Goal: Transaction & Acquisition: Book appointment/travel/reservation

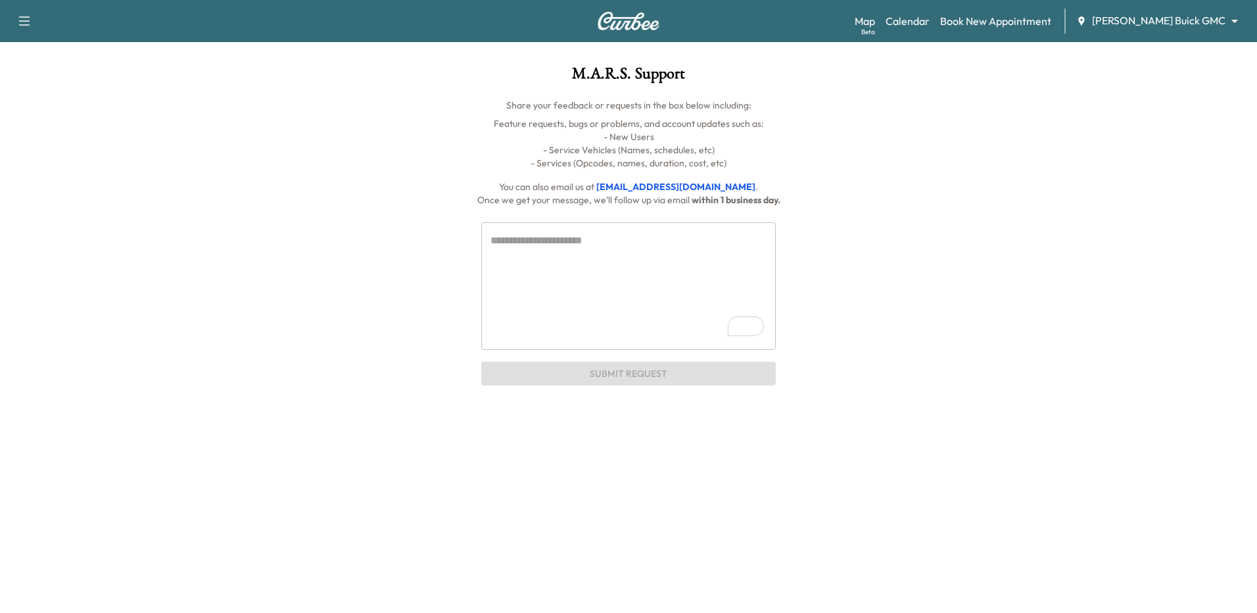
click at [24, 25] on icon "button" at bounding box center [24, 20] width 11 height 9
click at [208, 84] on h1 "M.A.R.S. Support" at bounding box center [628, 77] width 989 height 22
click at [1026, 25] on link "Book New Appointment" at bounding box center [995, 21] width 111 height 16
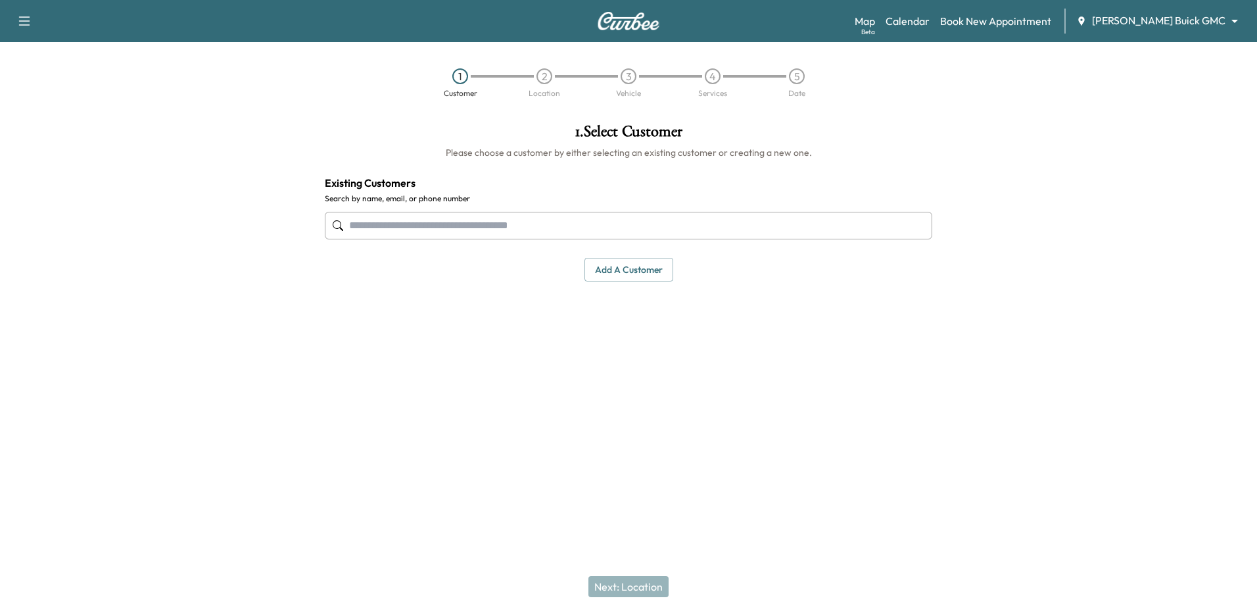
click at [826, 227] on input "text" at bounding box center [628, 226] width 607 height 28
type input "*"
type input "**********"
click at [1208, 17] on body "Support Log Out Map Beta Calendar Book New Appointment [PERSON_NAME] Buick GMC …" at bounding box center [628, 306] width 1257 height 613
click at [1198, 77] on span "[PERSON_NAME] Chevrolet" at bounding box center [1192, 72] width 130 height 16
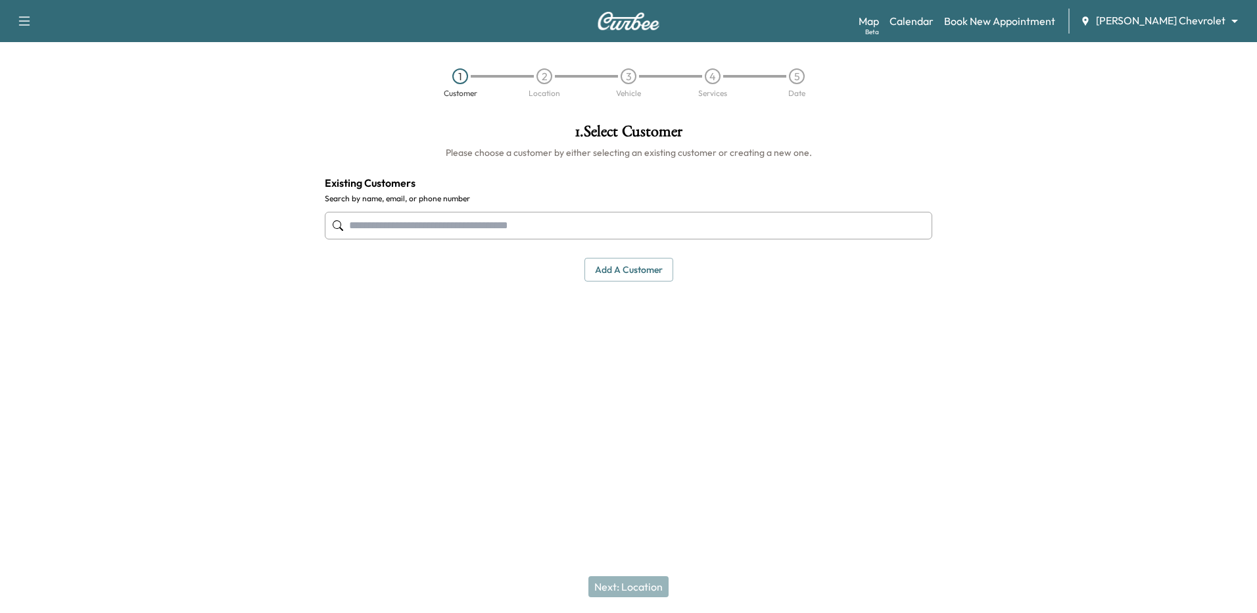
click at [487, 231] on input "text" at bounding box center [628, 226] width 607 height 28
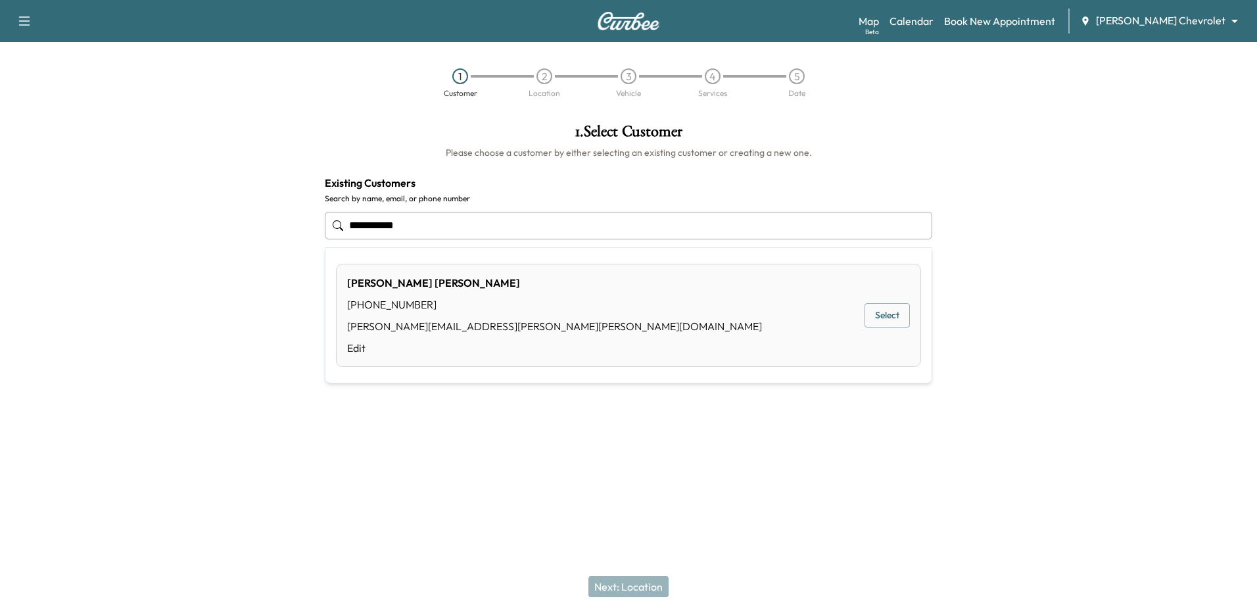
click at [873, 316] on button "Select" at bounding box center [886, 315] width 45 height 24
type input "**********"
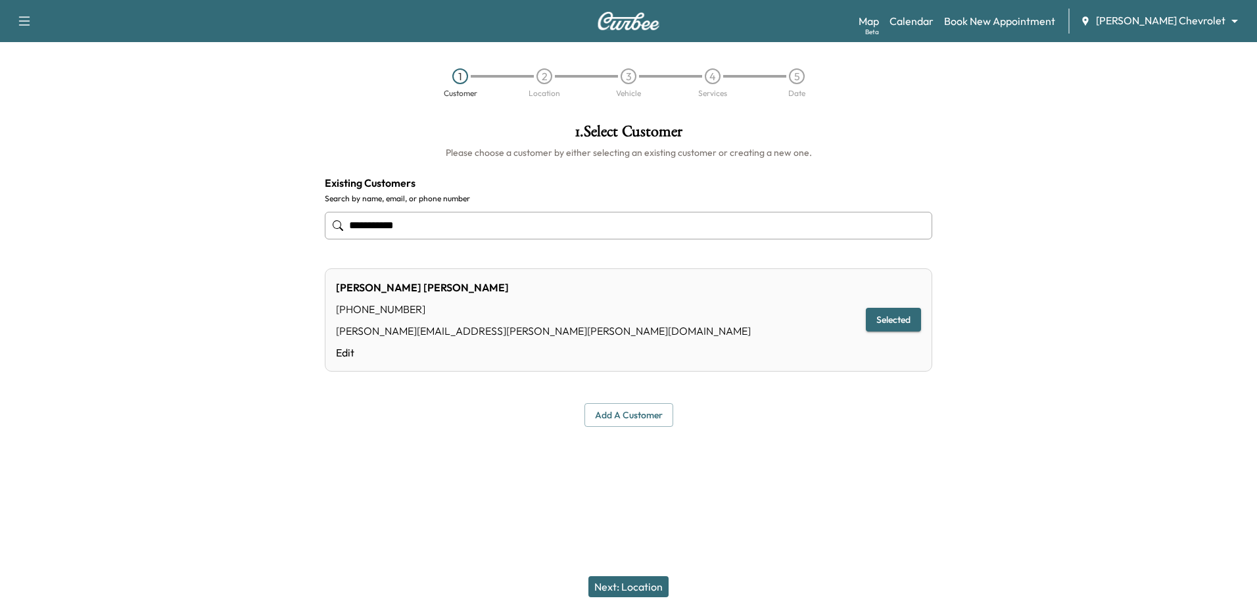
click at [634, 579] on button "Next: Location" at bounding box center [628, 586] width 80 height 21
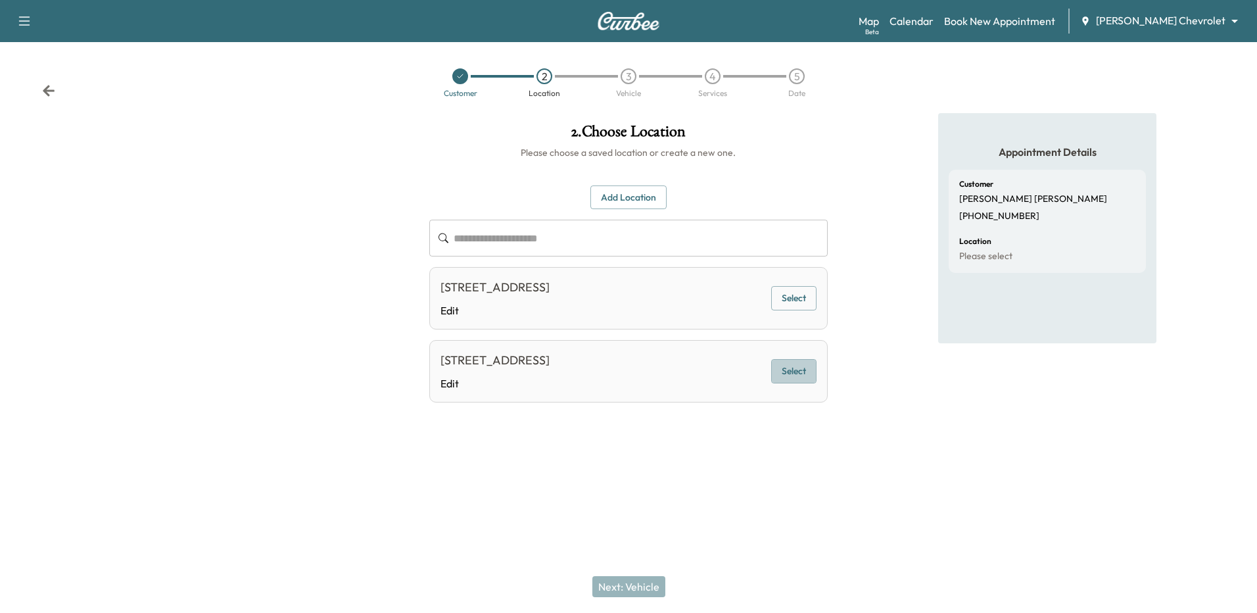
click at [790, 366] on button "Select" at bounding box center [793, 371] width 45 height 24
click at [648, 588] on button "Next: Vehicle" at bounding box center [628, 586] width 73 height 21
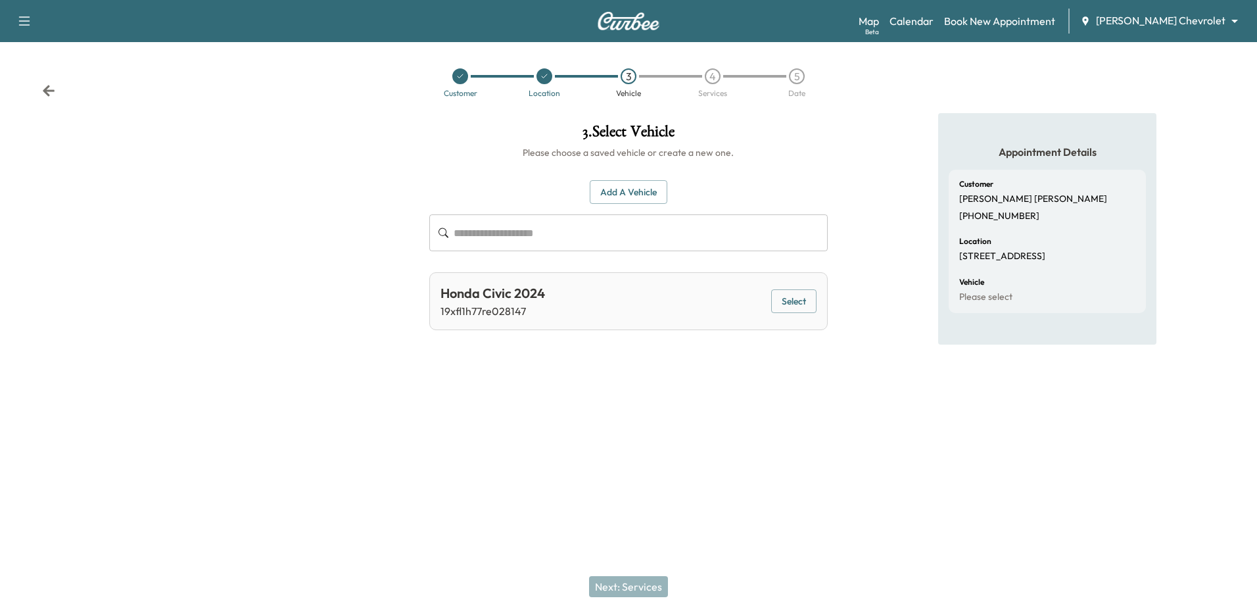
click at [802, 295] on button "Select" at bounding box center [793, 301] width 45 height 24
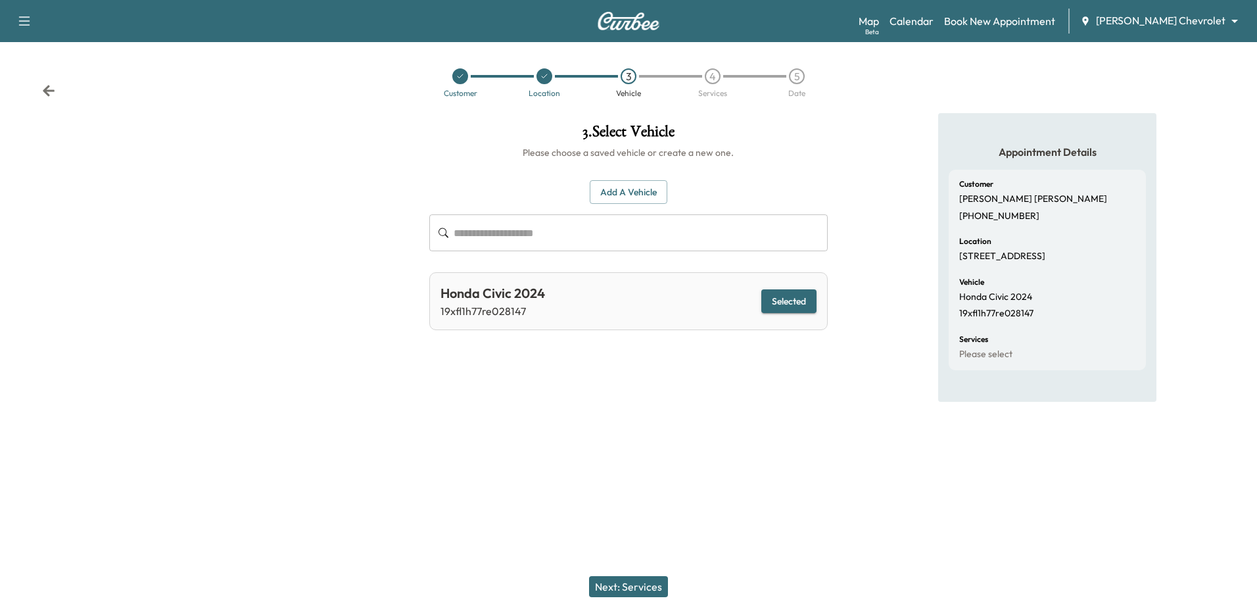
click at [642, 585] on button "Next: Services" at bounding box center [628, 586] width 79 height 21
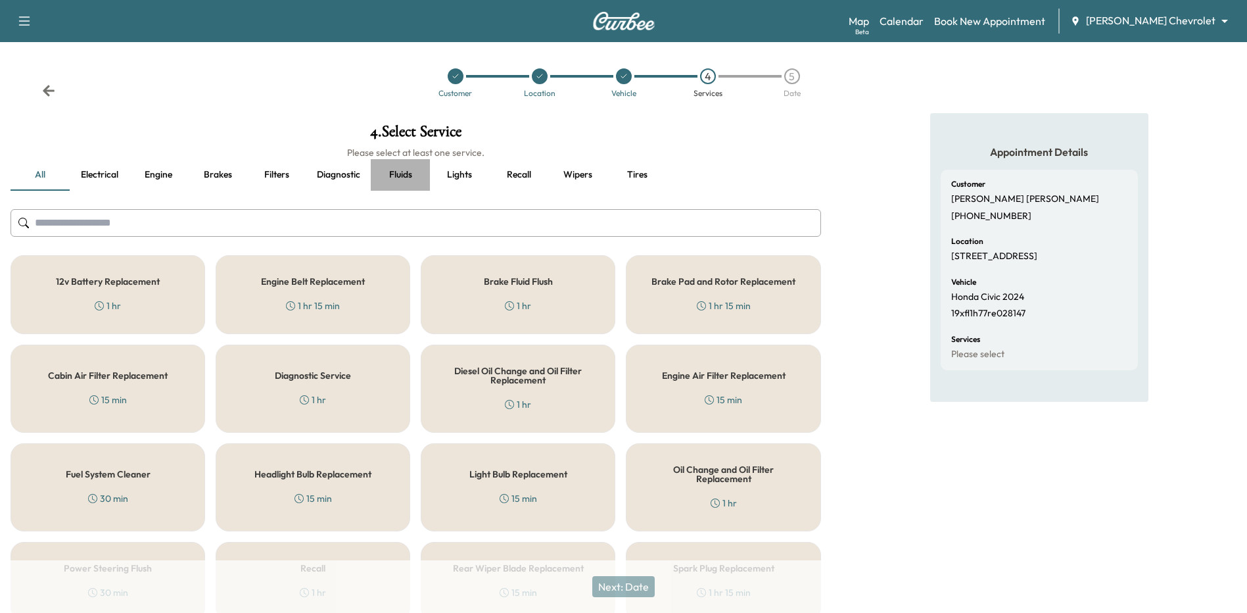
click at [393, 171] on button "Fluids" at bounding box center [400, 175] width 59 height 32
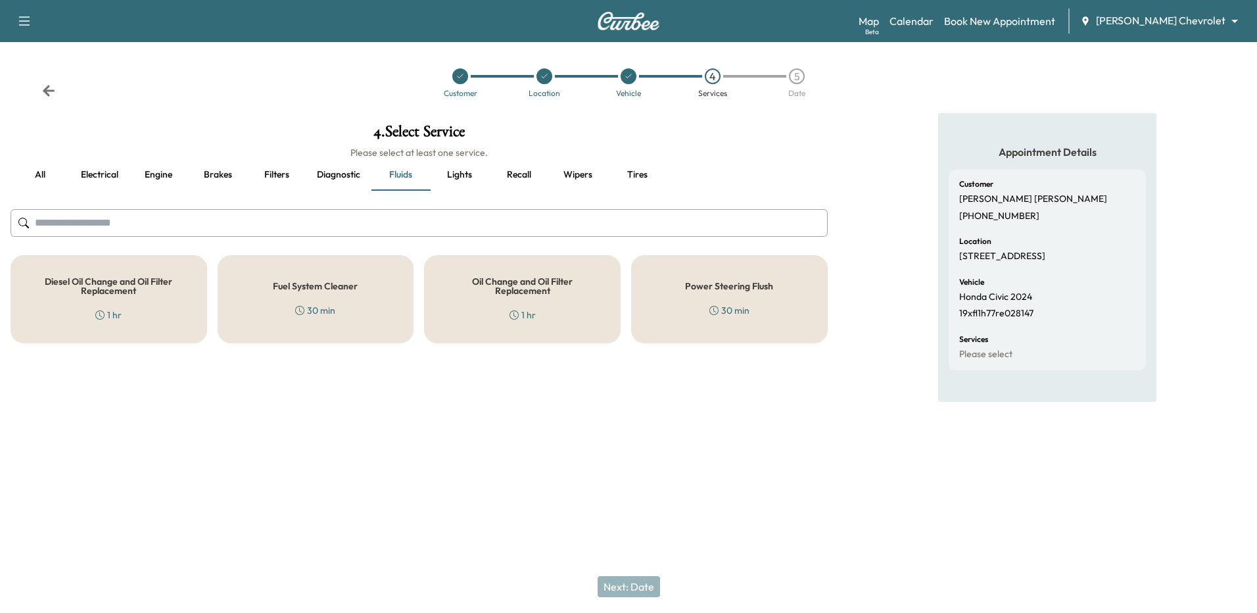
click at [521, 287] on h5 "Oil Change and Oil Filter Replacement" at bounding box center [522, 286] width 153 height 18
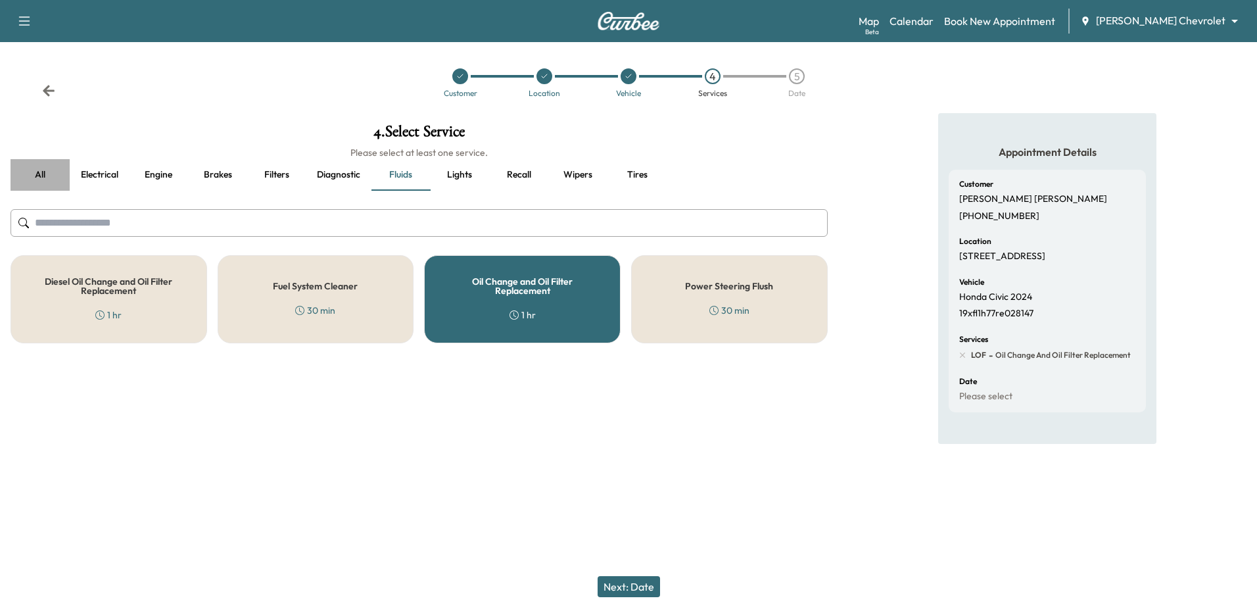
click at [43, 174] on button "all" at bounding box center [40, 175] width 59 height 32
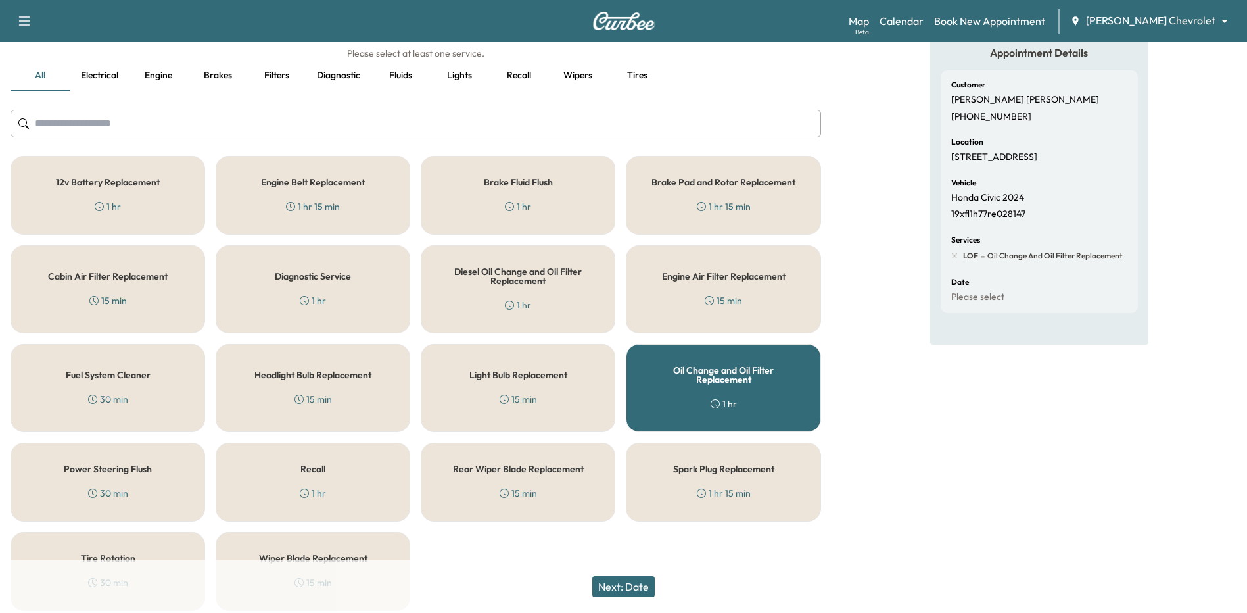
scroll to position [150, 0]
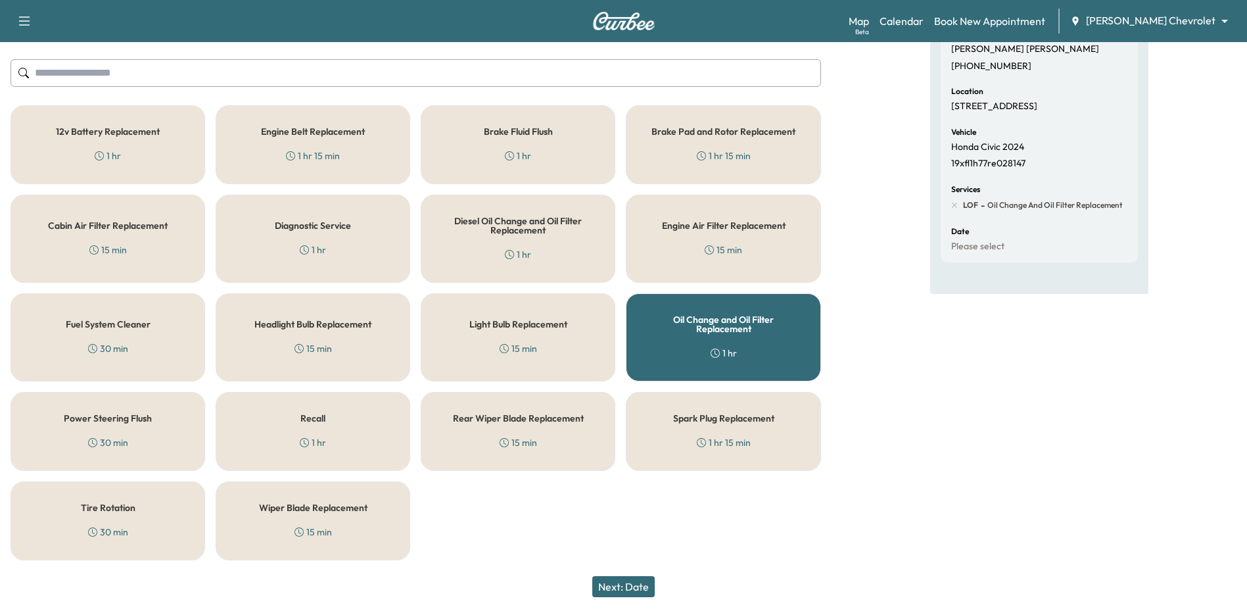
click at [137, 511] on div "Tire Rotation 30 min" at bounding box center [108, 520] width 195 height 79
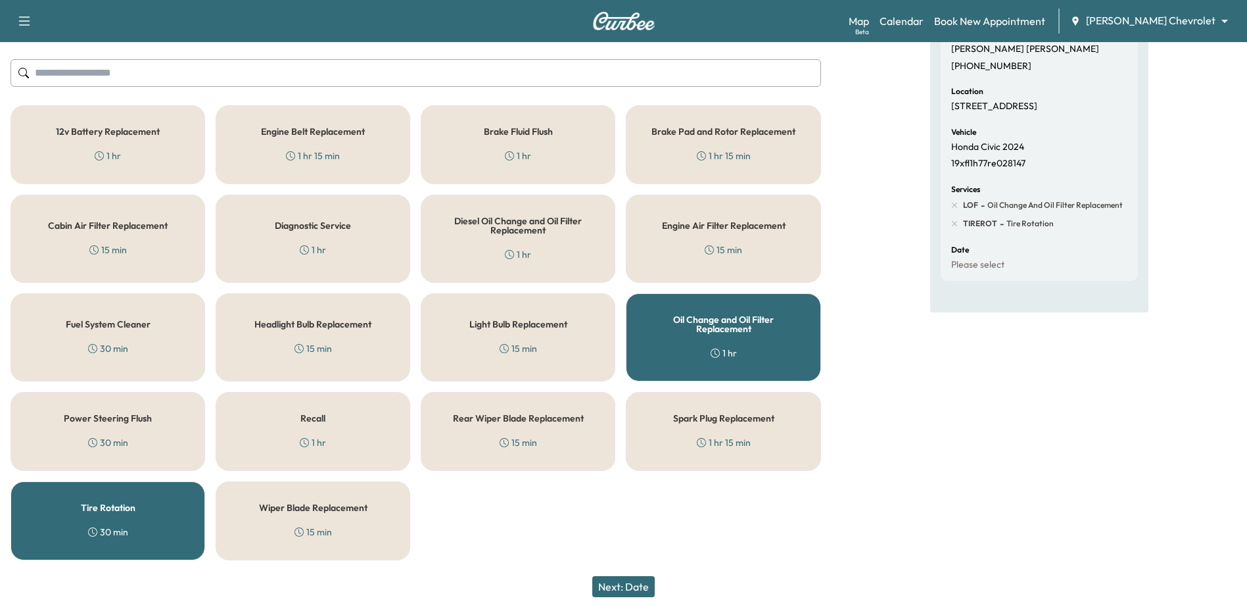
click at [639, 588] on button "Next: Date" at bounding box center [623, 586] width 62 height 21
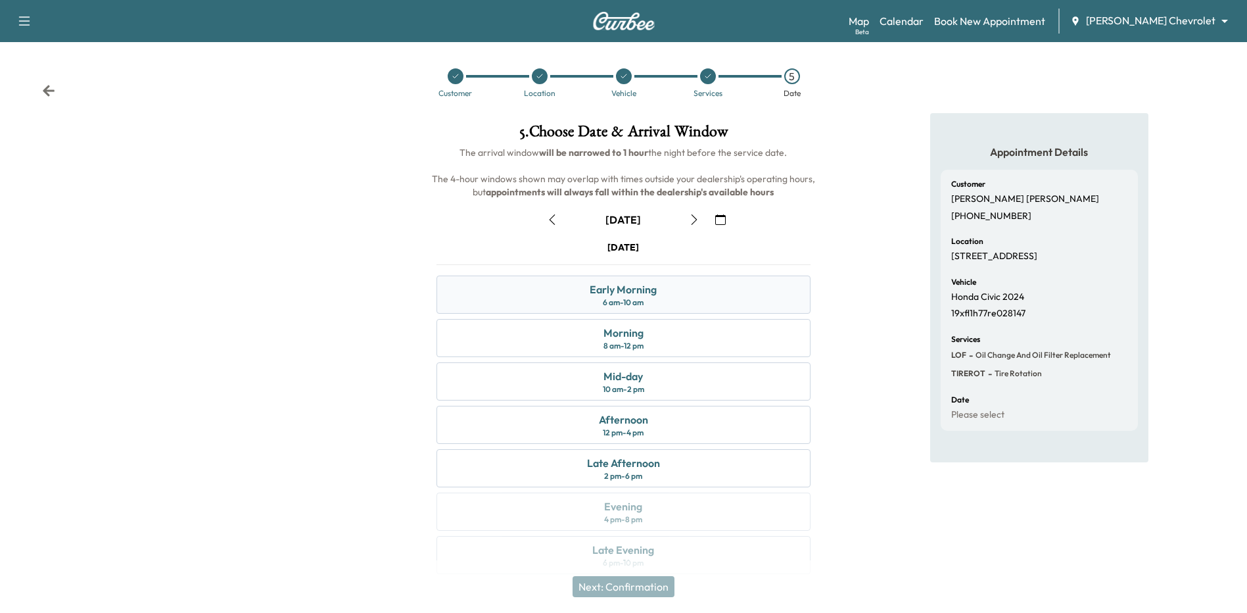
click at [604, 297] on div "6 am - 10 am" at bounding box center [623, 302] width 41 height 11
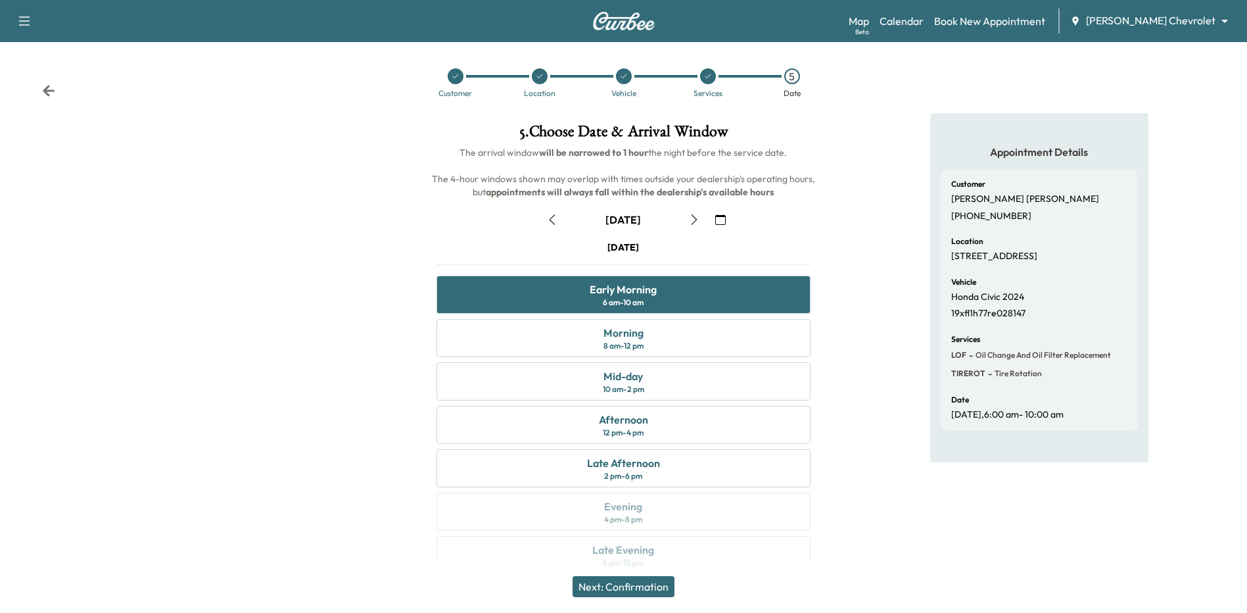
click at [643, 588] on button "Next: Confirmation" at bounding box center [624, 586] width 102 height 21
